Goal: Navigation & Orientation: Find specific page/section

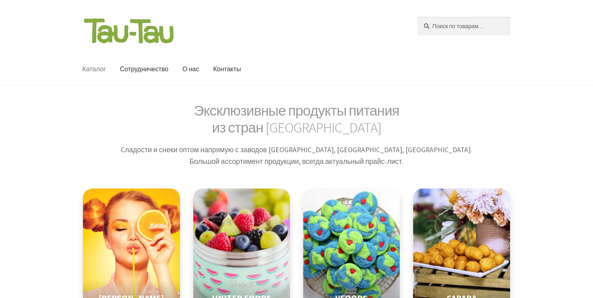
click at [100, 68] on link "Каталог" at bounding box center [94, 69] width 36 height 31
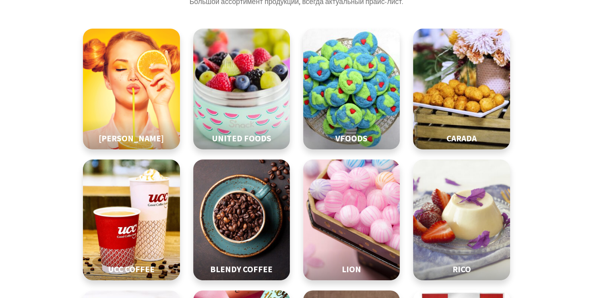
scroll to position [161, 0]
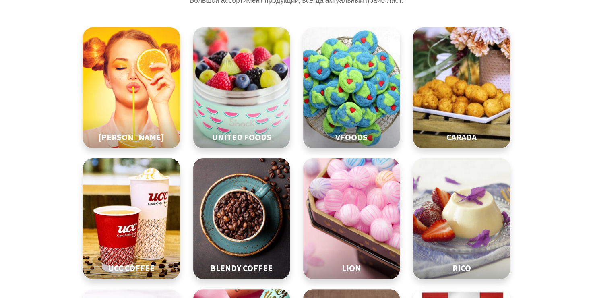
click at [441, 90] on img at bounding box center [461, 87] width 121 height 151
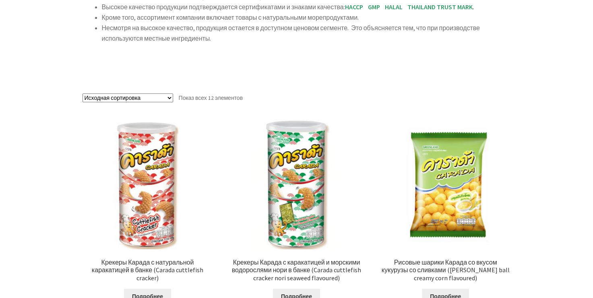
scroll to position [242, 0]
